Goal: Task Accomplishment & Management: Use online tool/utility

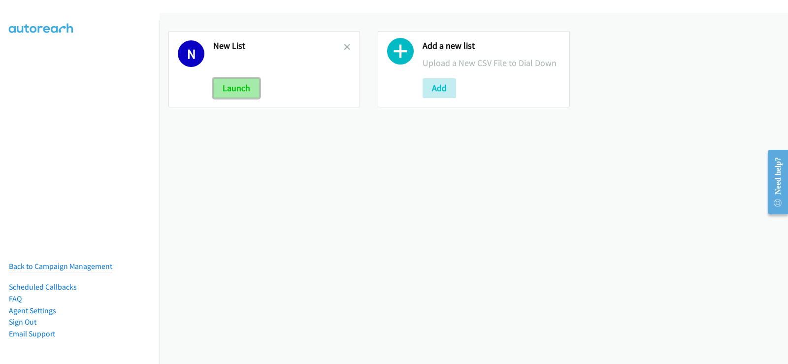
click at [234, 89] on button "Launch" at bounding box center [236, 88] width 46 height 20
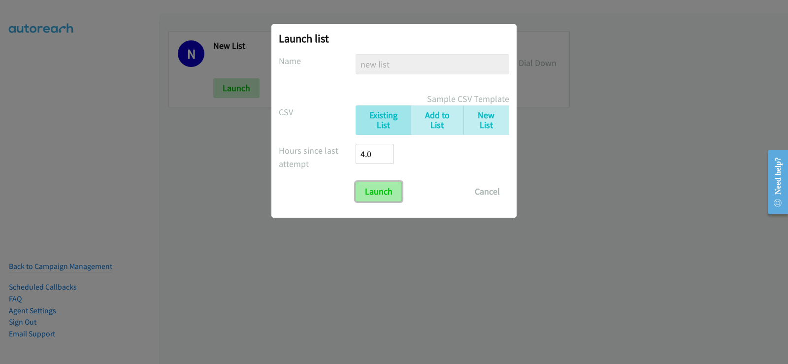
click at [386, 190] on input "Launch" at bounding box center [378, 192] width 46 height 20
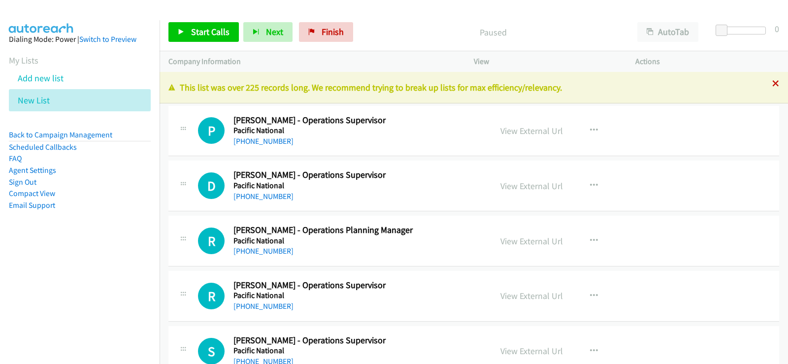
click at [772, 85] on icon at bounding box center [775, 84] width 7 height 7
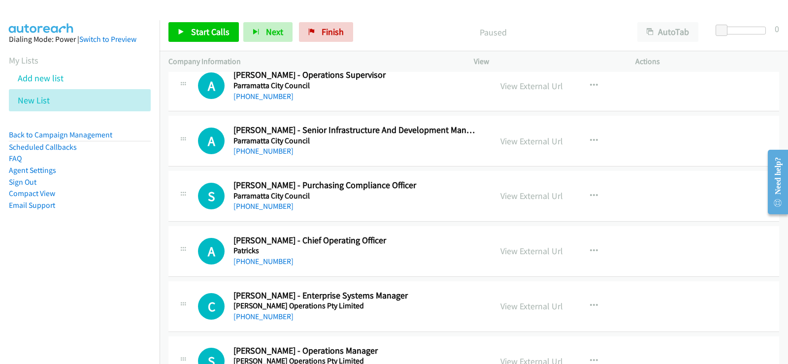
scroll to position [3347, 0]
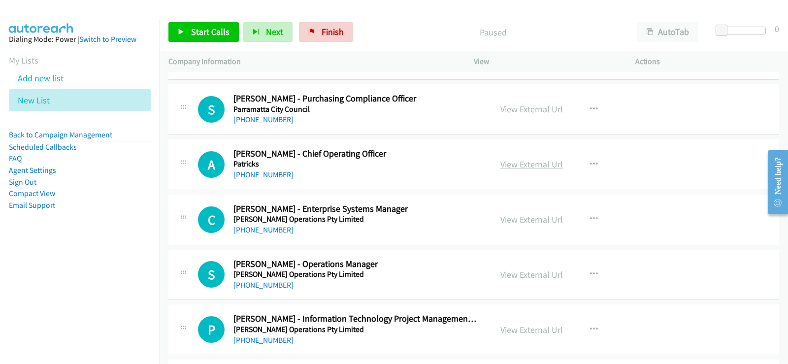
click at [525, 167] on link "View External Url" at bounding box center [531, 163] width 63 height 11
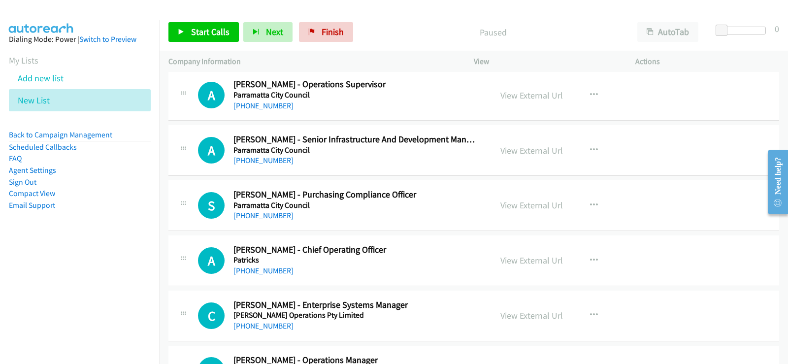
scroll to position [3249, 0]
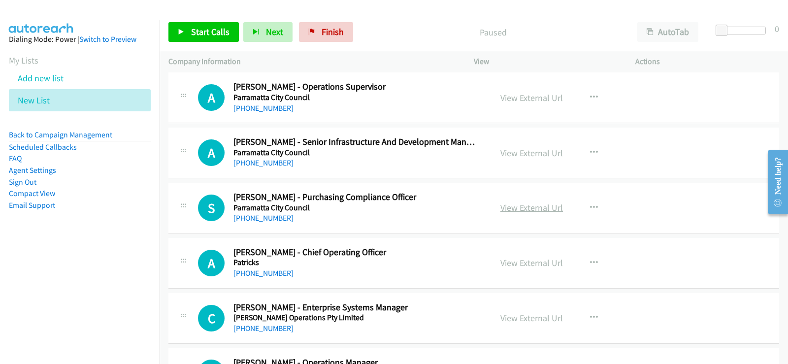
click at [541, 206] on link "View External Url" at bounding box center [531, 207] width 63 height 11
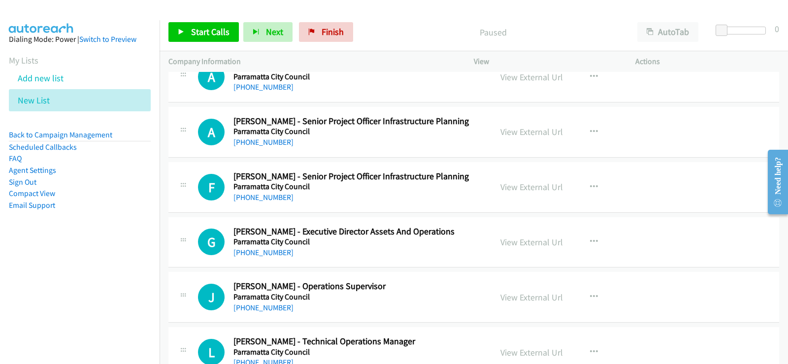
scroll to position [2756, 0]
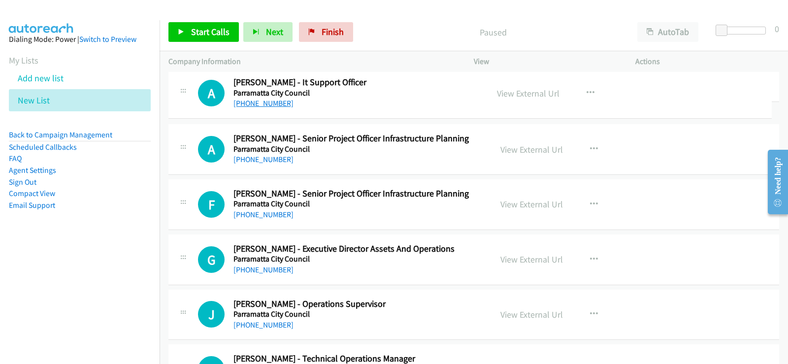
drag, startPoint x: 294, startPoint y: 103, endPoint x: 234, endPoint y: 102, distance: 60.6
click at [515, 91] on link "View External Url" at bounding box center [531, 94] width 63 height 11
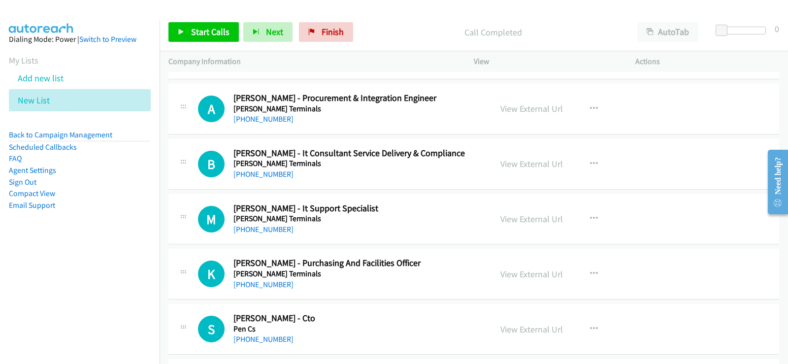
scroll to position [3938, 0]
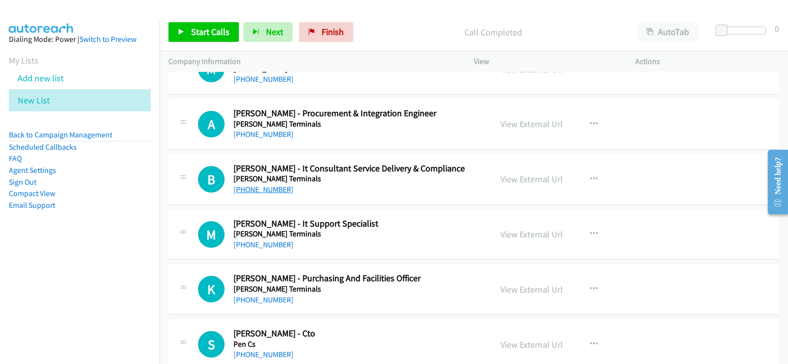
click at [273, 186] on link "+61 478 780 788" at bounding box center [263, 189] width 60 height 9
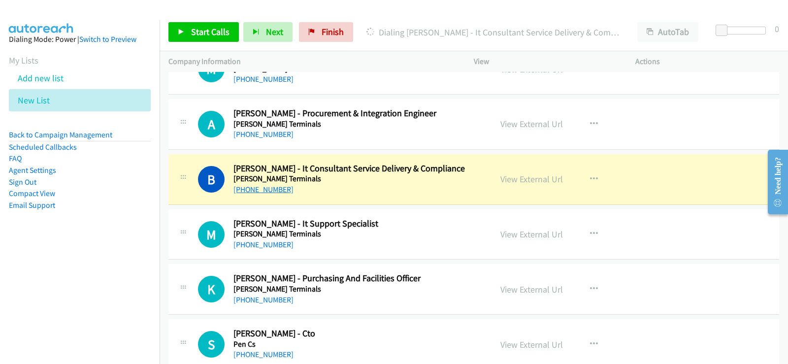
click at [262, 188] on link "+61 478 780 788" at bounding box center [263, 189] width 60 height 9
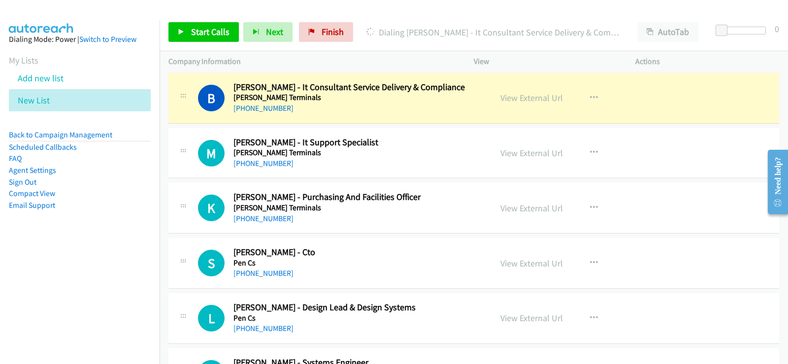
scroll to position [4036, 0]
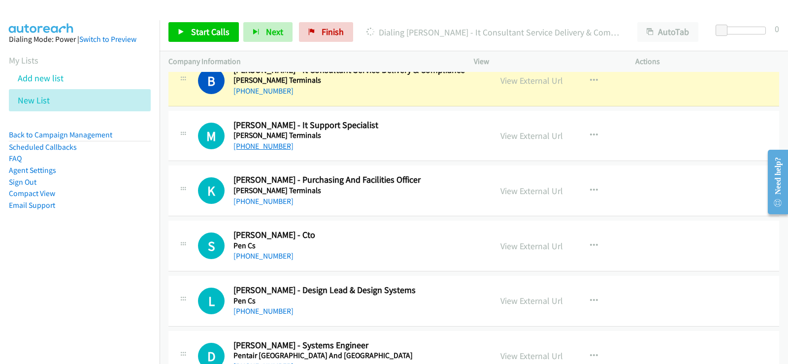
click at [276, 146] on link "+61 448 104 364" at bounding box center [263, 145] width 60 height 9
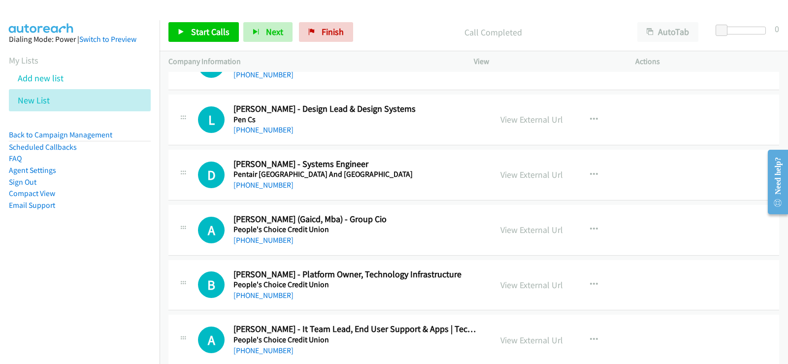
scroll to position [4233, 0]
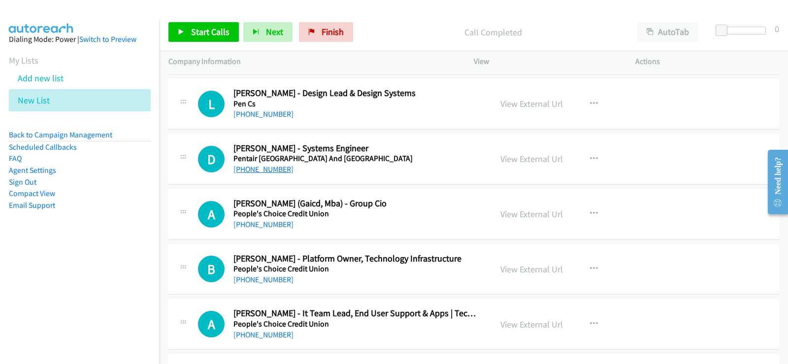
click at [269, 173] on link "+61 3 9513 4268" at bounding box center [263, 168] width 60 height 9
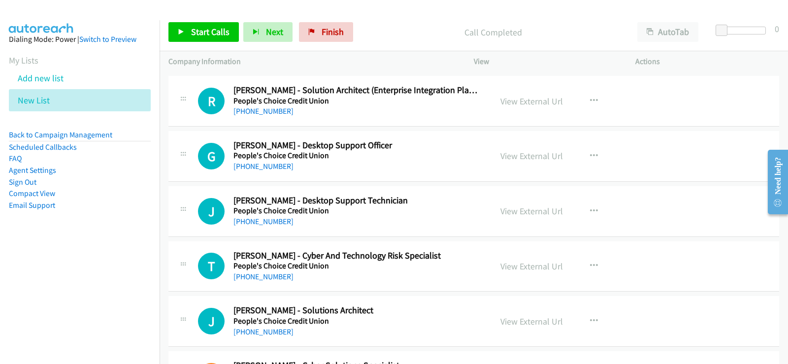
scroll to position [4528, 0]
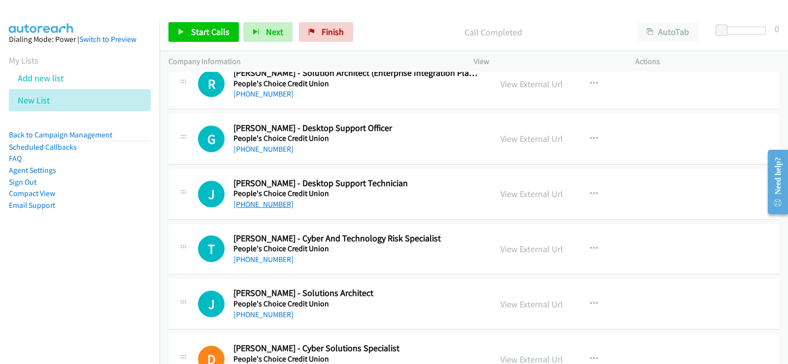
click at [261, 207] on link "+61 405 688 232" at bounding box center [263, 203] width 60 height 9
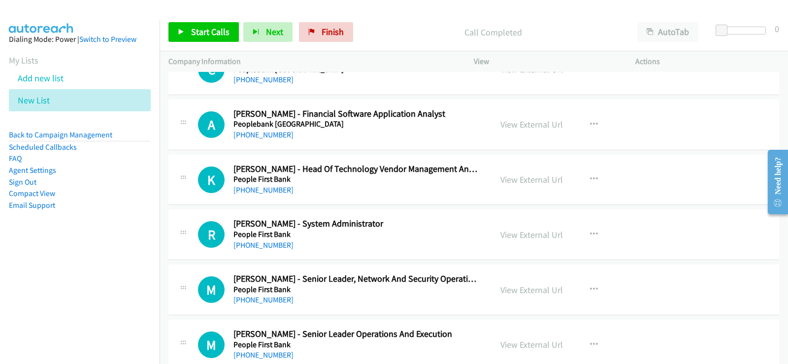
scroll to position [4922, 0]
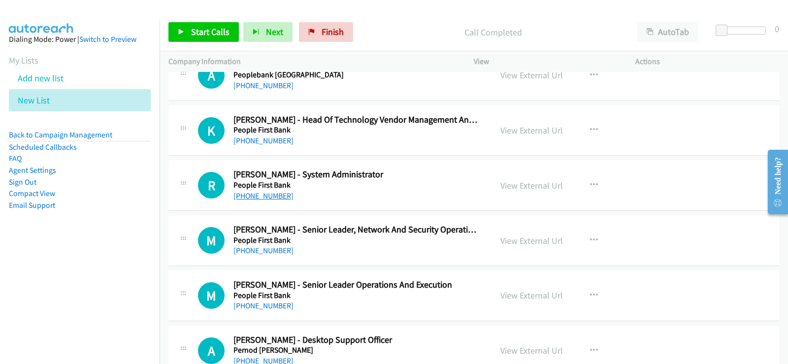
click at [275, 197] on link "+61 414 078 743" at bounding box center [263, 195] width 60 height 9
click at [515, 184] on link "View External Url" at bounding box center [531, 185] width 63 height 11
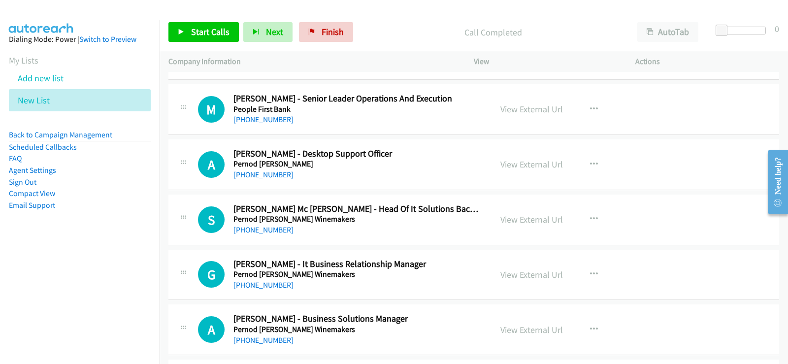
scroll to position [5119, 0]
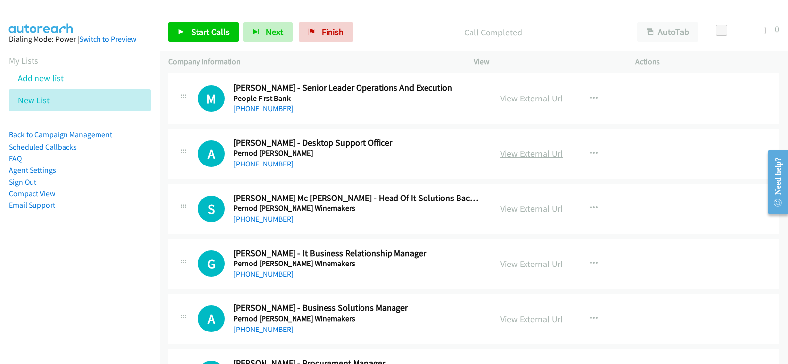
click at [516, 155] on link "View External Url" at bounding box center [531, 153] width 63 height 11
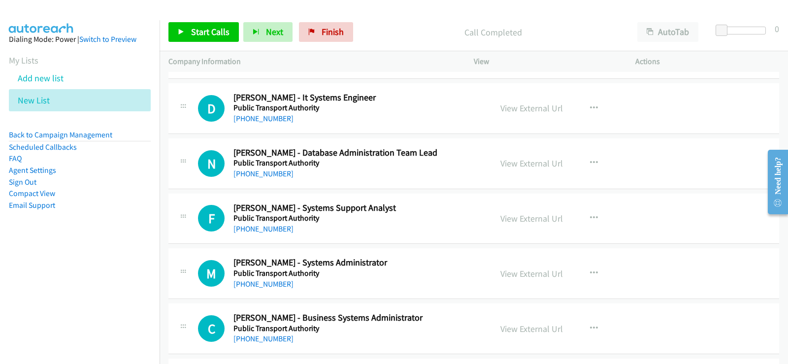
scroll to position [11272, 0]
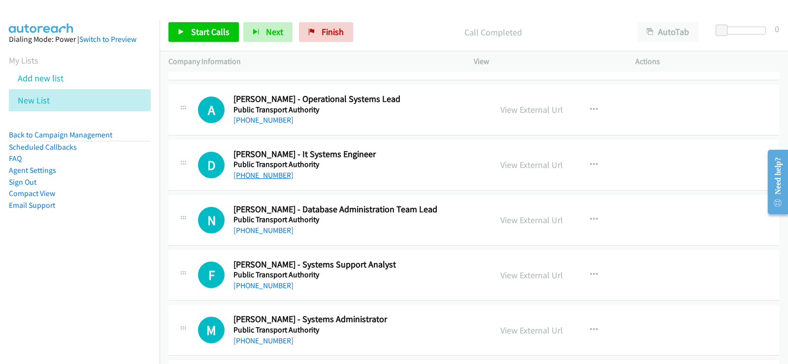
click at [274, 174] on link "+61 497 428 584" at bounding box center [263, 174] width 60 height 9
drag, startPoint x: 271, startPoint y: 178, endPoint x: 281, endPoint y: 189, distance: 13.9
click at [271, 178] on link "+61 497 428 584" at bounding box center [263, 174] width 60 height 9
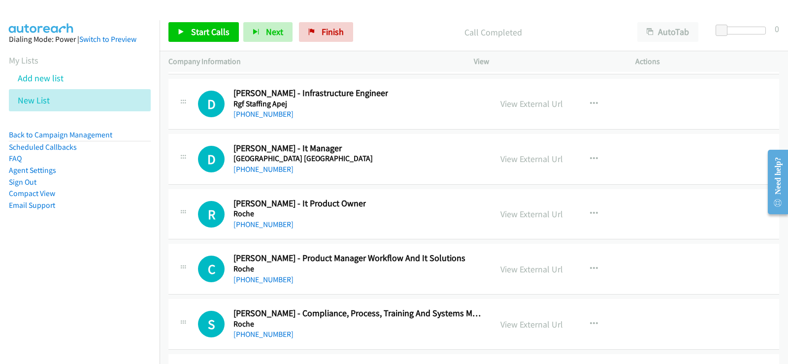
scroll to position [18065, 0]
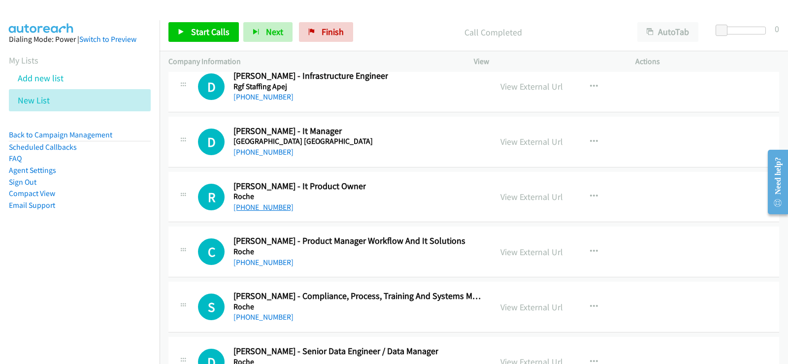
click at [275, 209] on link "+61 466 548 072" at bounding box center [263, 206] width 60 height 9
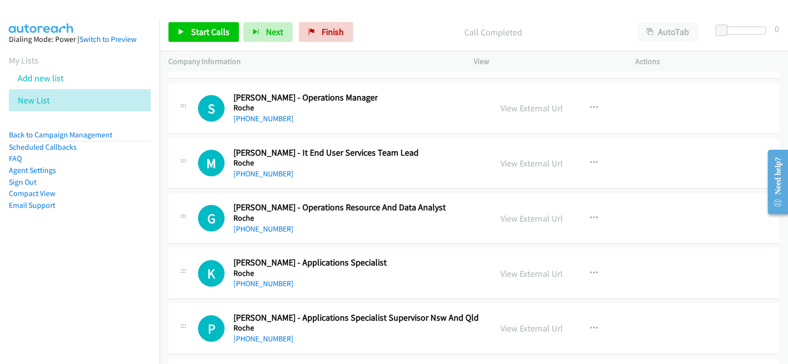
scroll to position [18409, 0]
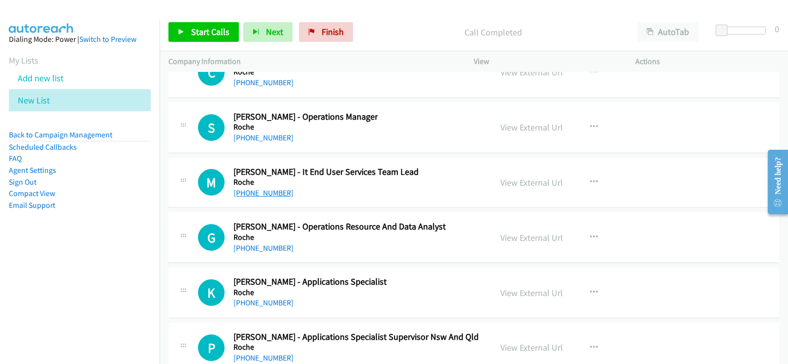
click at [273, 189] on link "+61 418 545 676" at bounding box center [263, 192] width 60 height 9
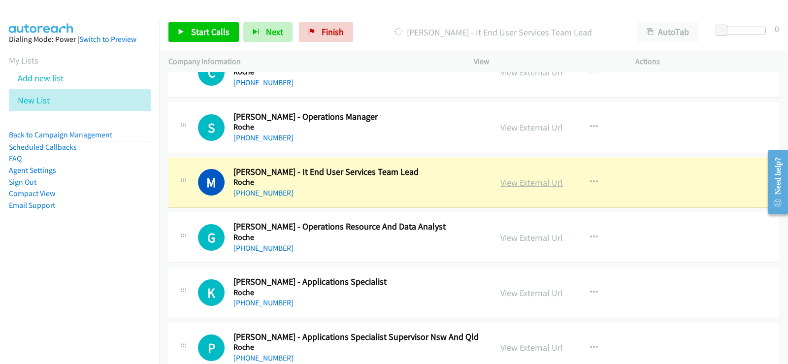
click at [528, 187] on link "View External Url" at bounding box center [531, 182] width 63 height 11
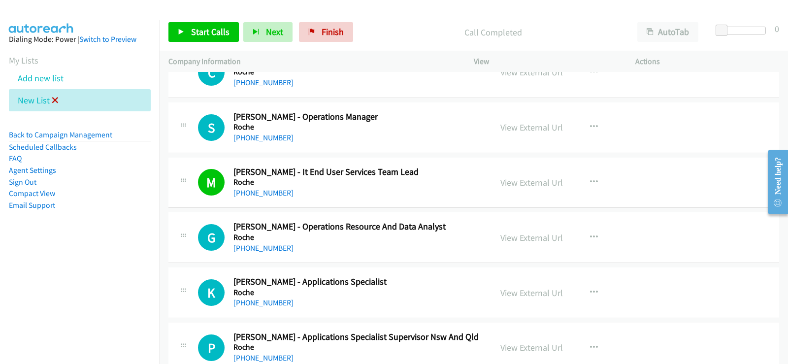
click at [56, 103] on icon at bounding box center [55, 100] width 7 height 7
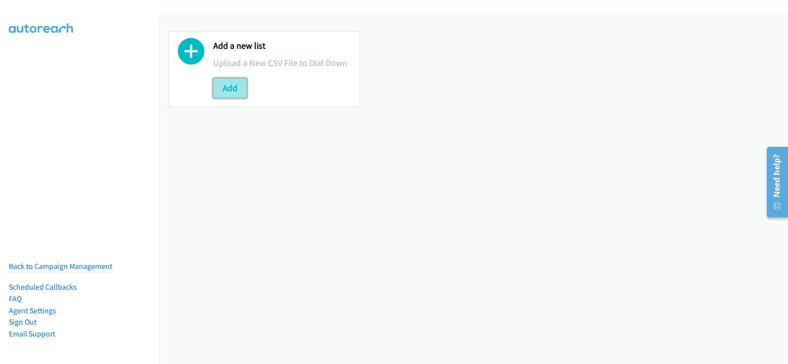
click at [226, 87] on button "Add" at bounding box center [229, 88] width 33 height 20
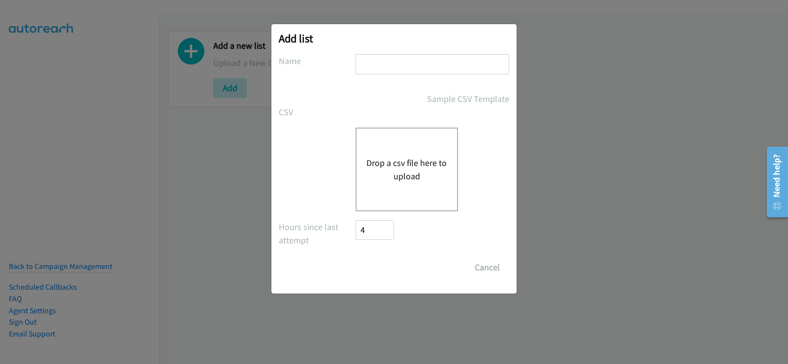
click at [406, 59] on input "text" at bounding box center [432, 64] width 154 height 20
type input "new list"
click at [403, 165] on button "Drop a csv file here to upload" at bounding box center [406, 169] width 81 height 27
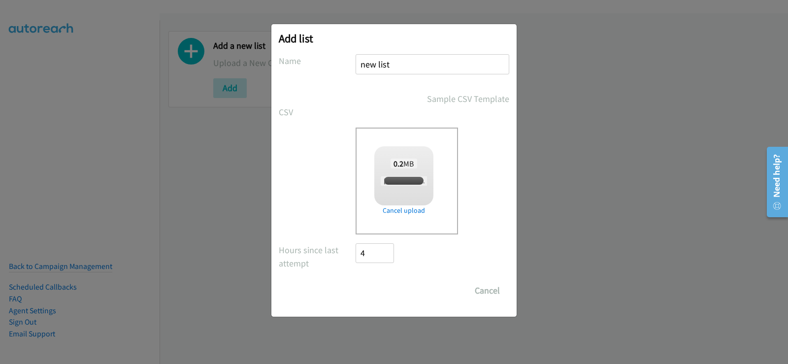
checkbox input "true"
click at [397, 293] on input "Save List" at bounding box center [381, 291] width 52 height 20
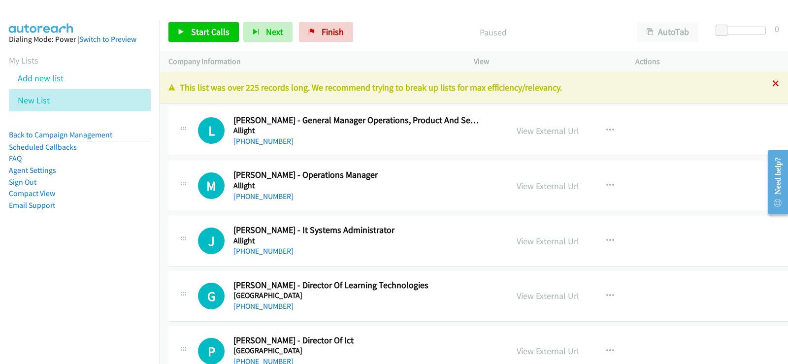
click at [772, 84] on icon at bounding box center [775, 84] width 7 height 7
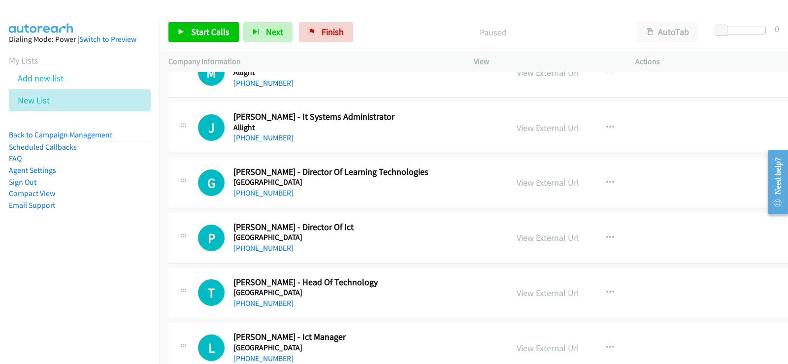
scroll to position [98, 0]
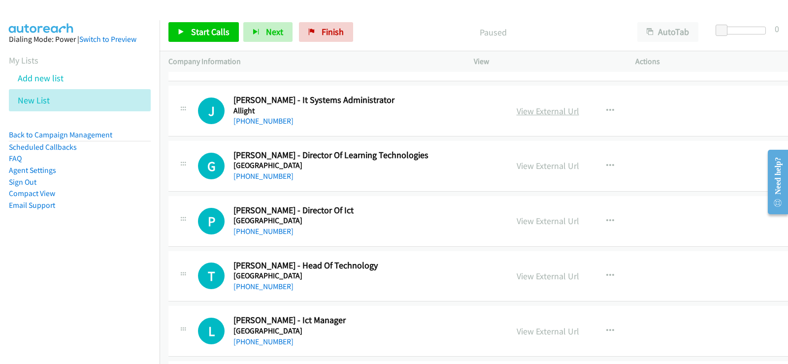
click at [534, 114] on link "View External Url" at bounding box center [547, 110] width 63 height 11
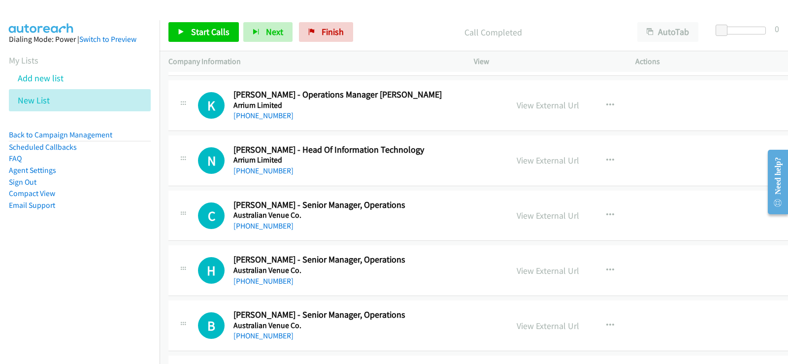
scroll to position [443, 0]
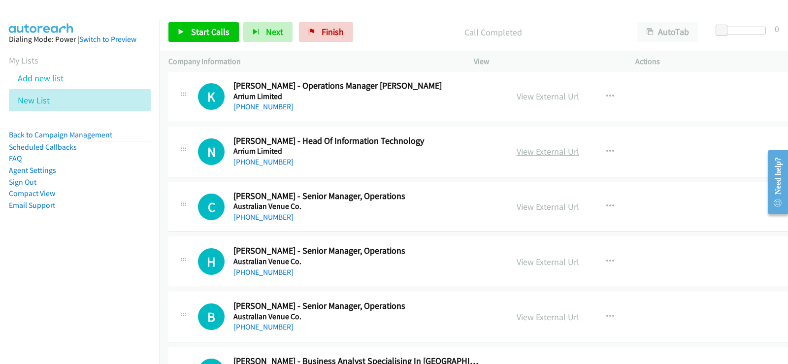
click at [534, 150] on link "View External Url" at bounding box center [547, 151] width 63 height 11
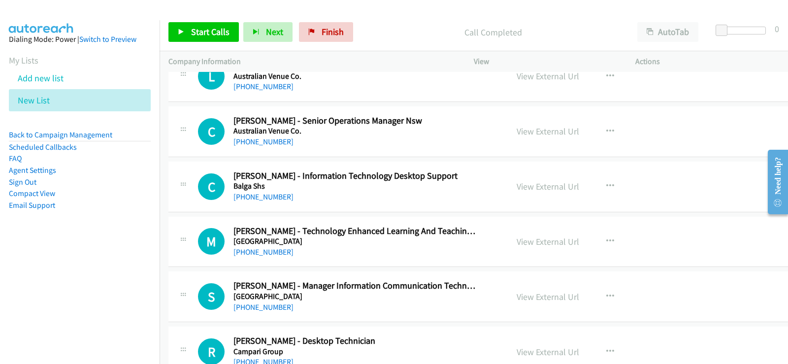
scroll to position [788, 0]
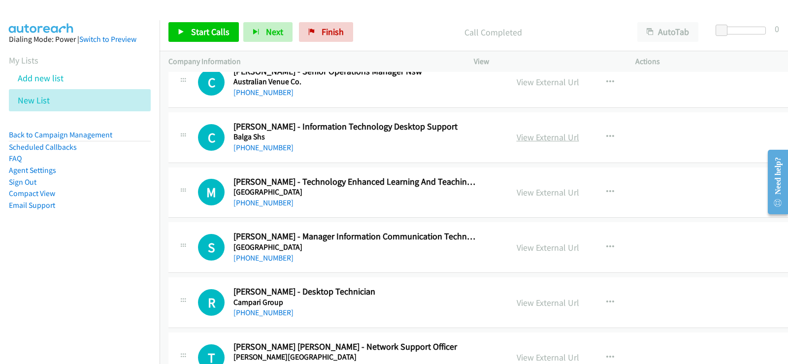
click at [525, 135] on link "View External Url" at bounding box center [547, 136] width 63 height 11
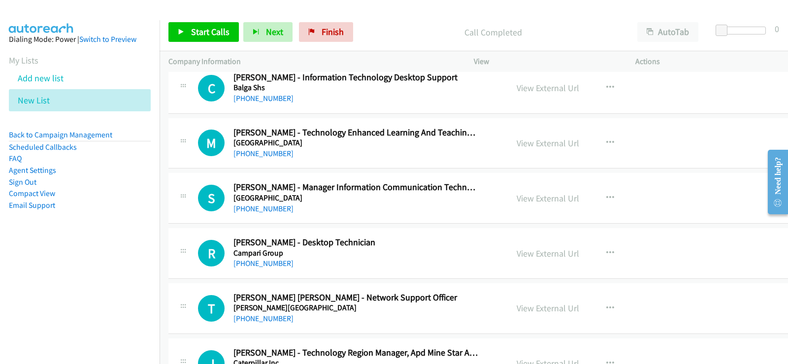
scroll to position [886, 0]
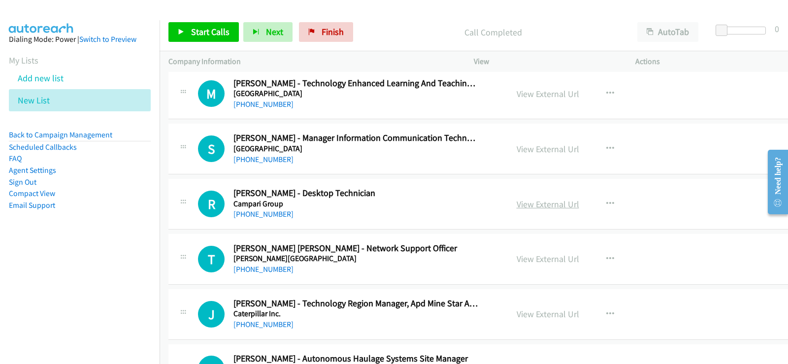
click at [517, 203] on link "View External Url" at bounding box center [547, 203] width 63 height 11
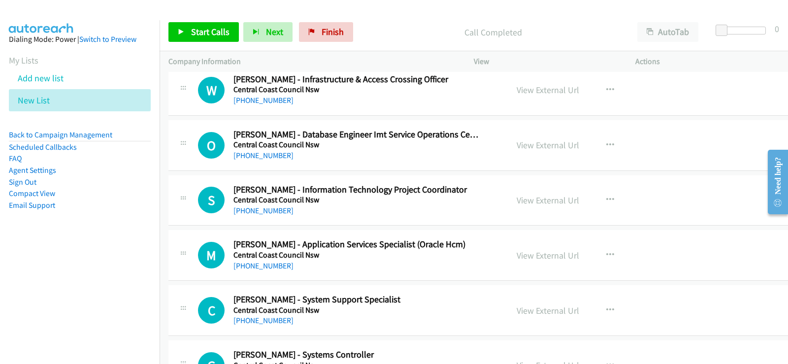
scroll to position [4578, 0]
click at [516, 205] on link "View External Url" at bounding box center [547, 199] width 63 height 11
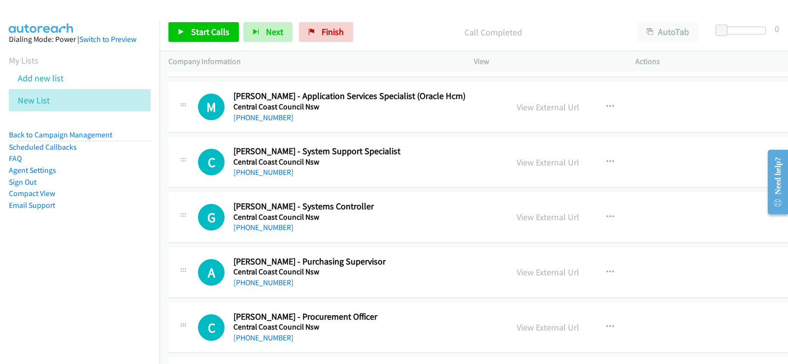
scroll to position [4775, 0]
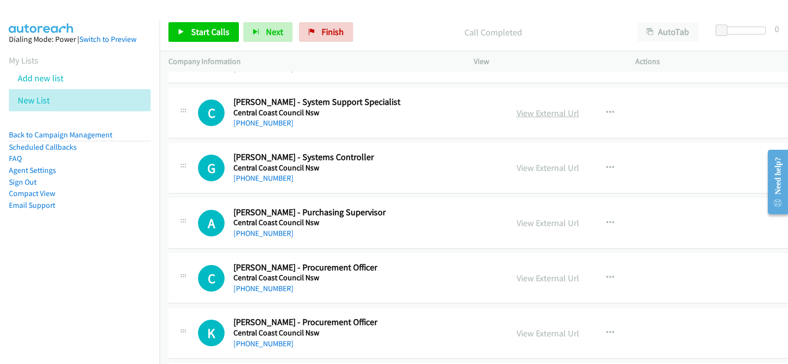
click at [527, 112] on link "View External Url" at bounding box center [547, 112] width 63 height 11
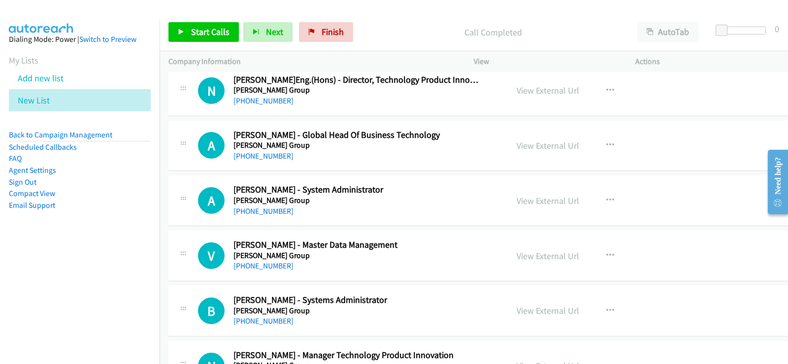
scroll to position [6399, 0]
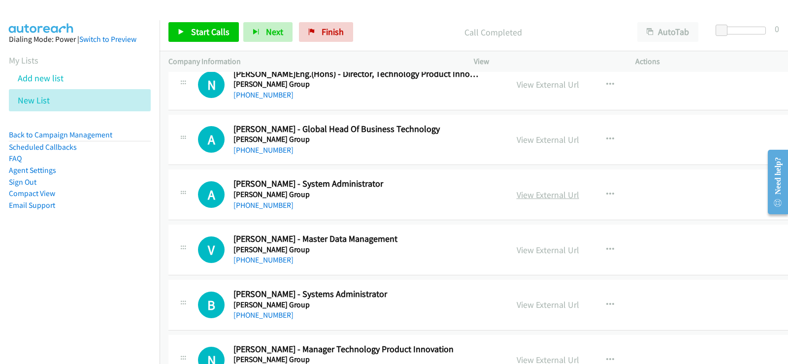
click at [532, 191] on link "View External Url" at bounding box center [547, 194] width 63 height 11
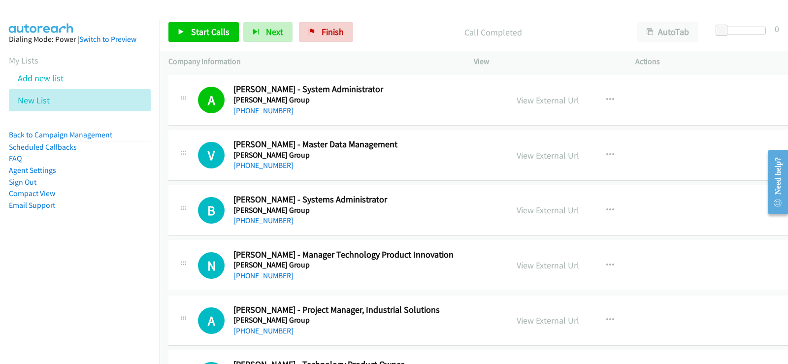
scroll to position [6497, 0]
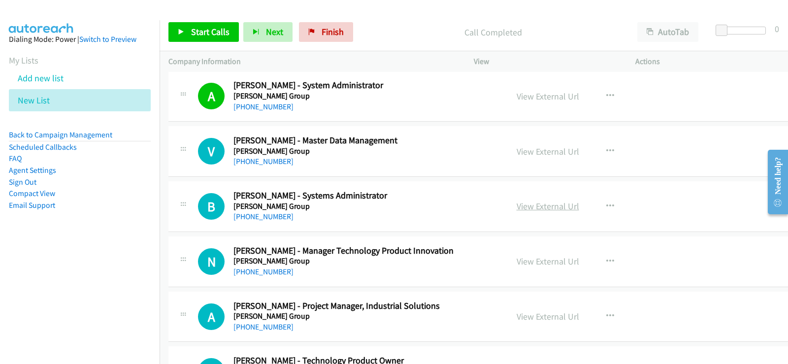
click at [537, 202] on link "View External Url" at bounding box center [547, 205] width 63 height 11
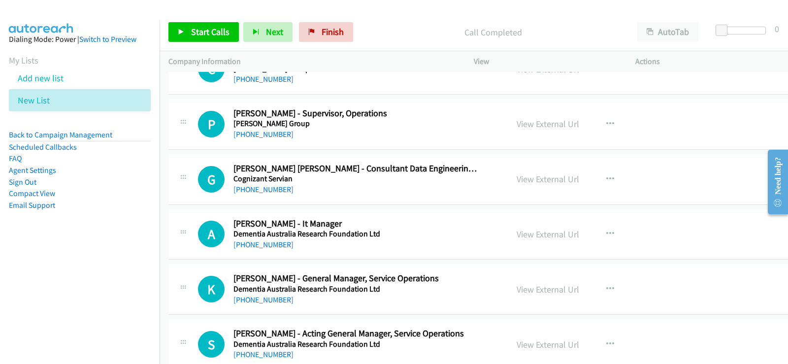
scroll to position [7186, 0]
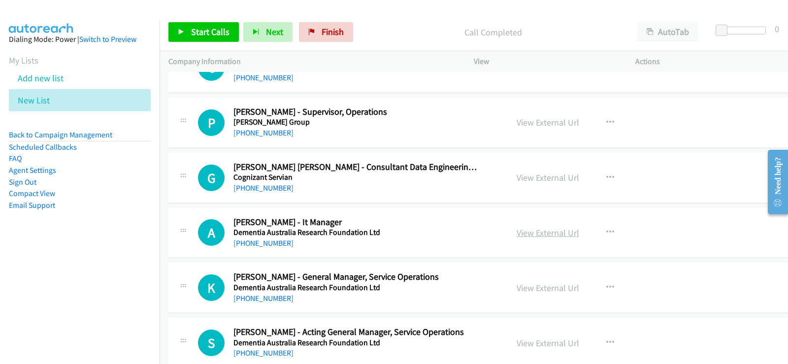
click at [532, 232] on link "View External Url" at bounding box center [547, 232] width 63 height 11
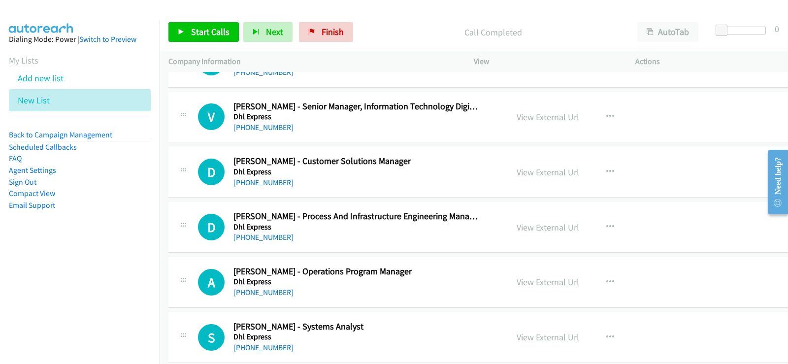
scroll to position [7925, 0]
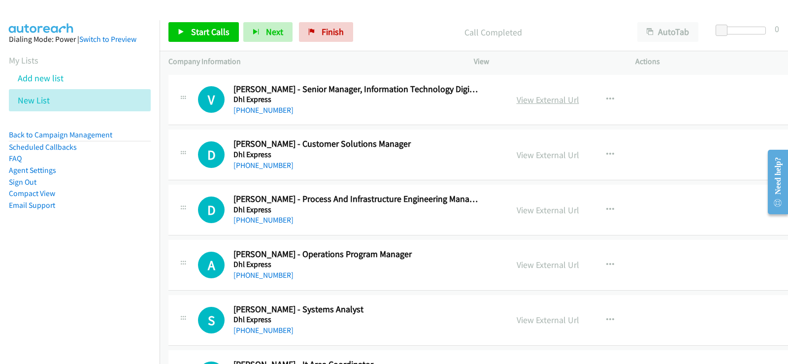
click at [527, 103] on link "View External Url" at bounding box center [547, 99] width 63 height 11
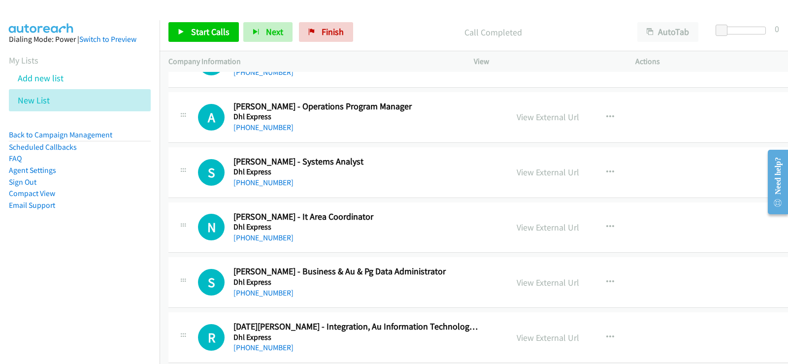
scroll to position [8122, 0]
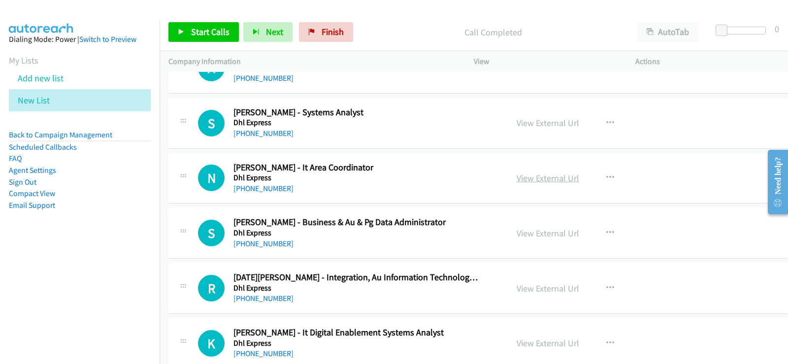
click at [523, 177] on link "View External Url" at bounding box center [547, 177] width 63 height 11
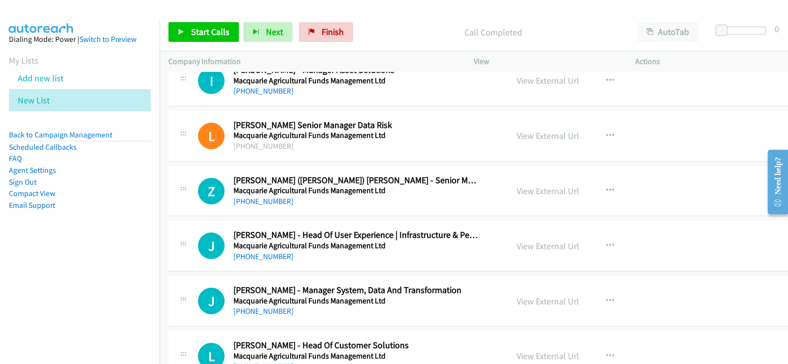
scroll to position [11075, 0]
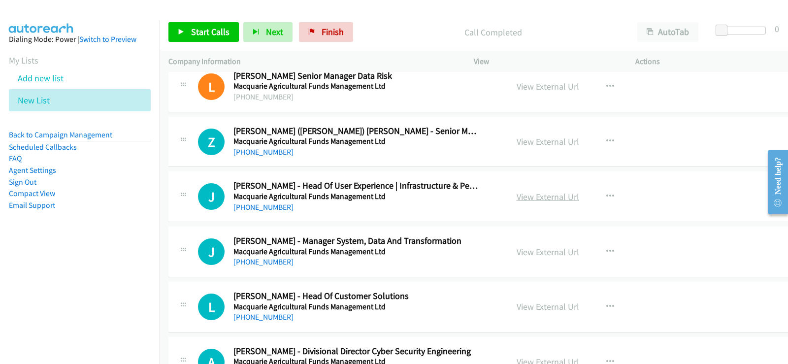
click at [538, 198] on link "View External Url" at bounding box center [547, 196] width 63 height 11
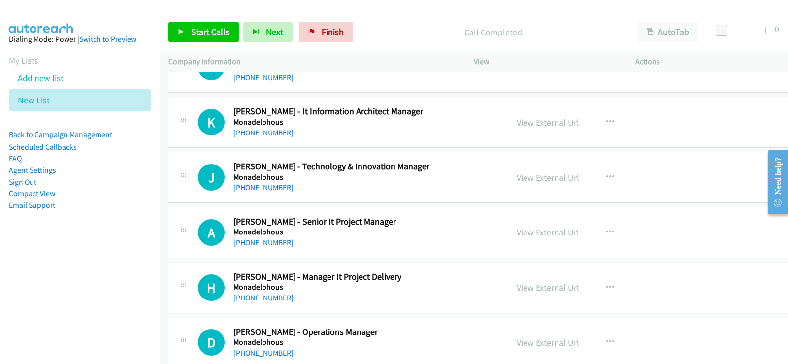
scroll to position [15013, 0]
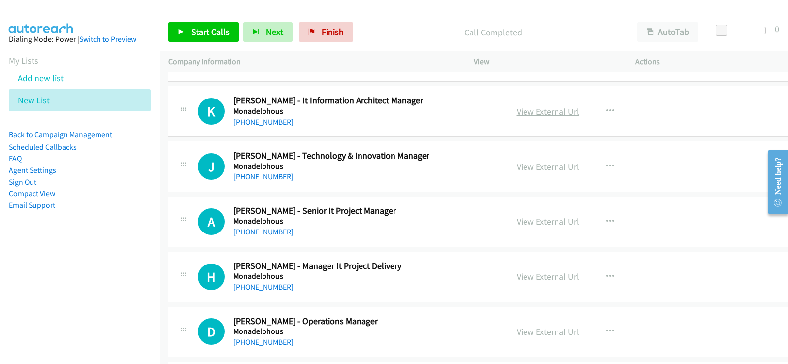
click at [523, 110] on link "View External Url" at bounding box center [547, 111] width 63 height 11
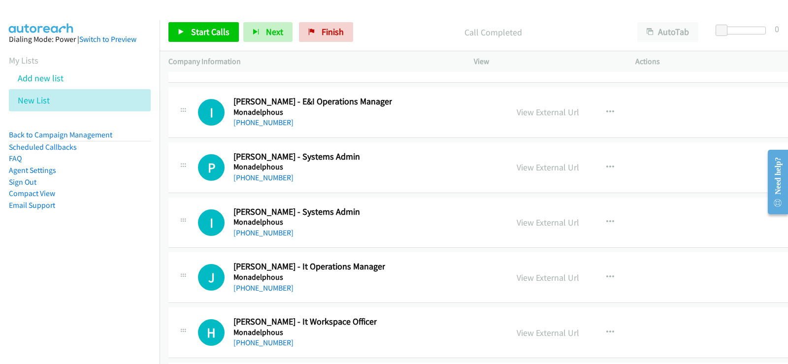
scroll to position [15407, 0]
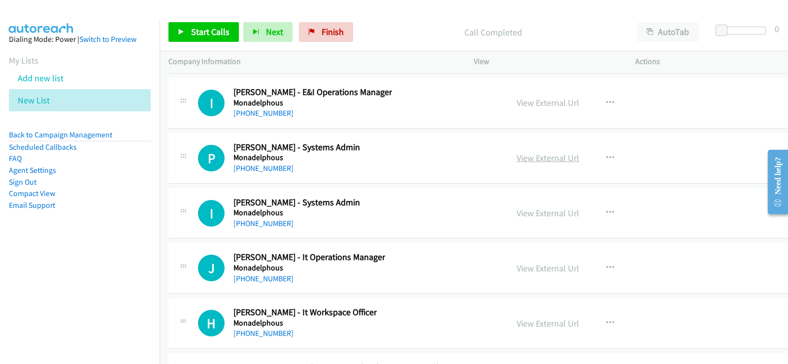
click at [533, 156] on link "View External Url" at bounding box center [547, 157] width 63 height 11
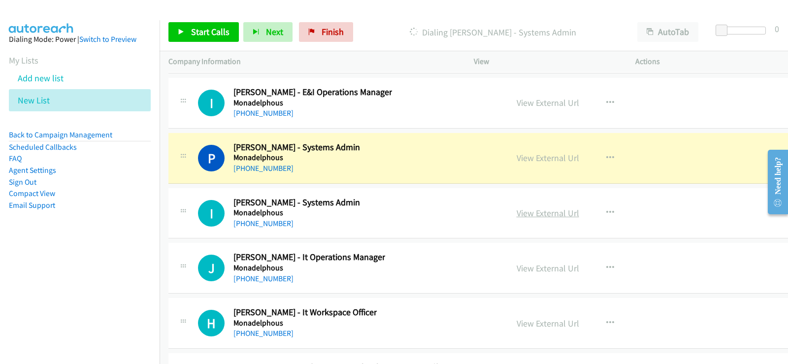
click at [539, 216] on link "View External Url" at bounding box center [547, 212] width 63 height 11
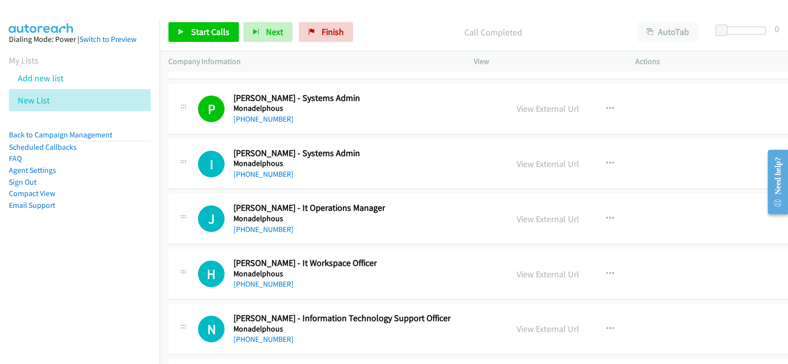
scroll to position [15505, 0]
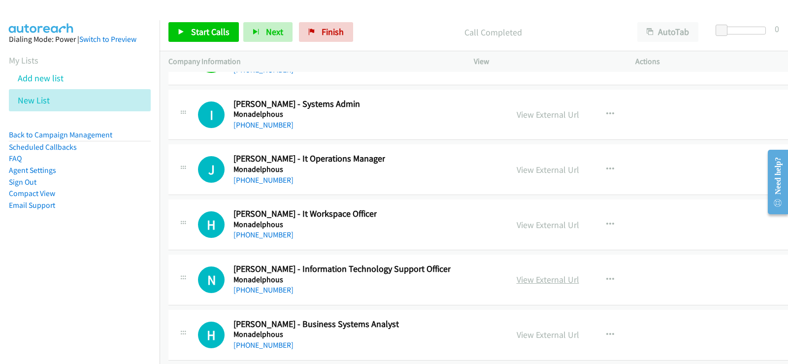
click at [548, 285] on link "View External Url" at bounding box center [547, 279] width 63 height 11
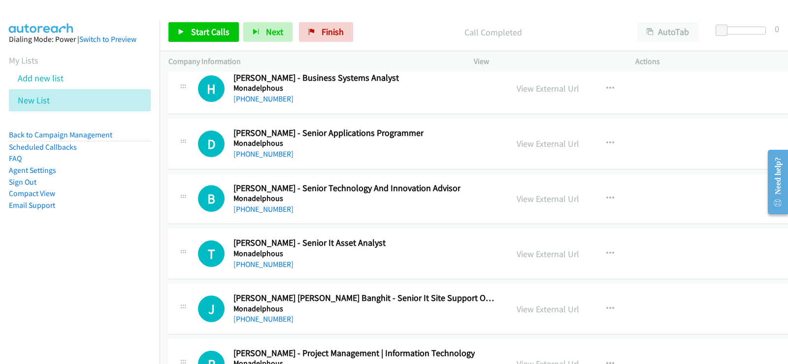
scroll to position [15800, 0]
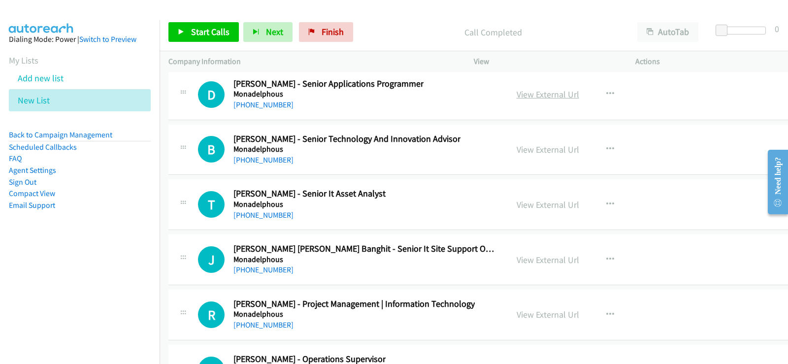
click at [516, 94] on link "View External Url" at bounding box center [547, 94] width 63 height 11
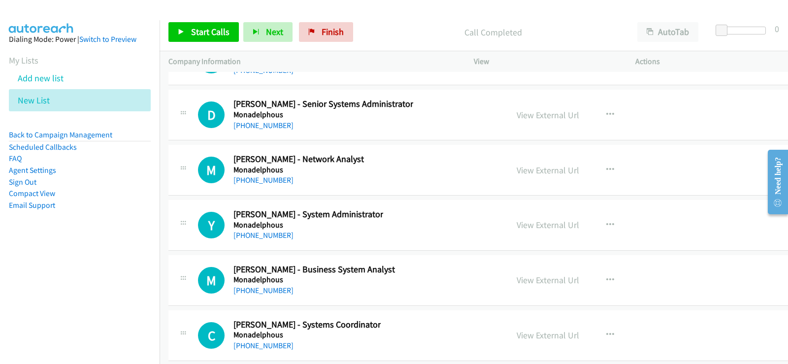
scroll to position [16489, 0]
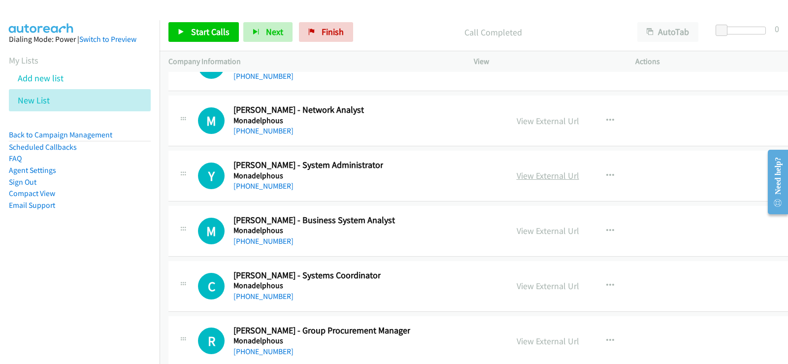
click at [540, 181] on link "View External Url" at bounding box center [547, 175] width 63 height 11
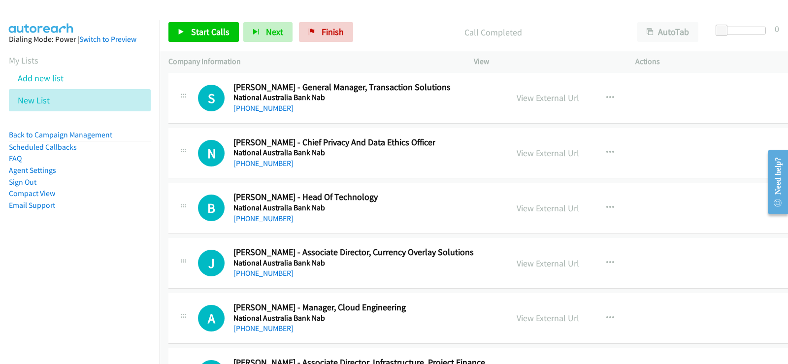
scroll to position [17277, 0]
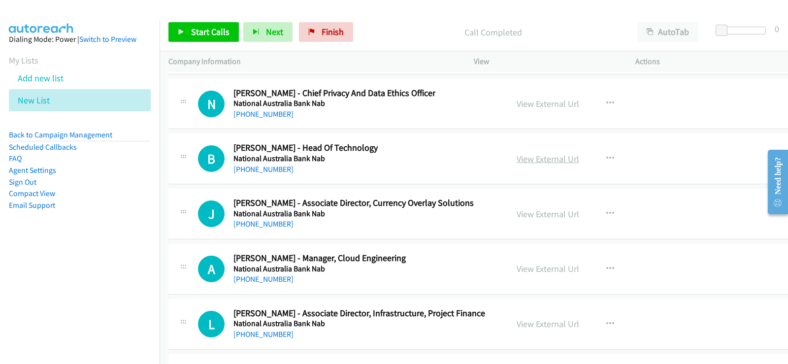
click at [536, 158] on link "View External Url" at bounding box center [547, 158] width 63 height 11
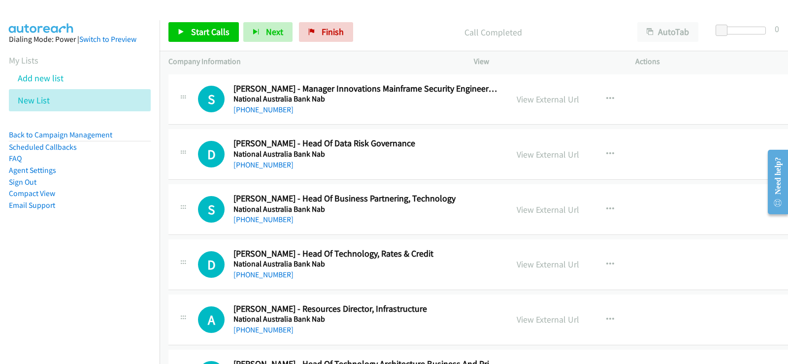
scroll to position [18508, 0]
